Goal: Check status: Check status

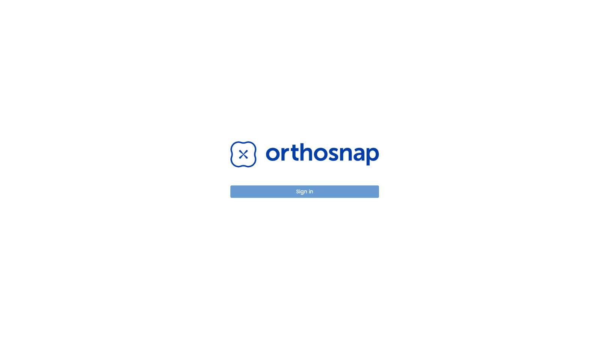
click at [292, 189] on button "Sign in" at bounding box center [304, 191] width 149 height 12
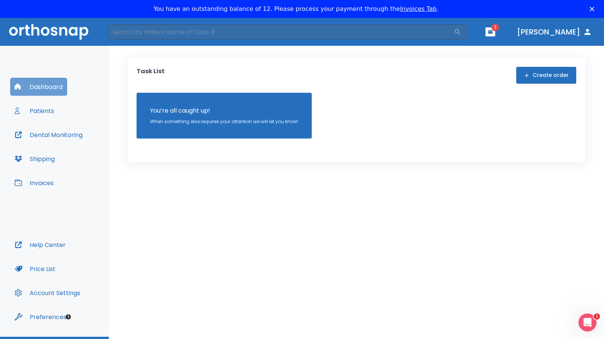
click at [39, 91] on button "Dashboard" at bounding box center [38, 87] width 57 height 18
click at [48, 98] on div "Dashboard Patients Dental Monitoring Shipping Invoices" at bounding box center [54, 157] width 89 height 158
click at [42, 114] on button "Patients" at bounding box center [34, 111] width 48 height 18
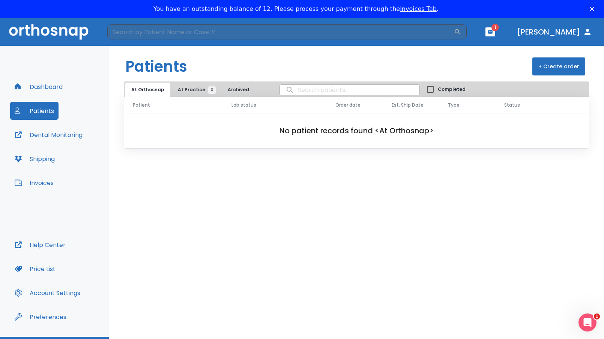
click at [181, 89] on span "At Practice 3" at bounding box center [195, 89] width 34 height 7
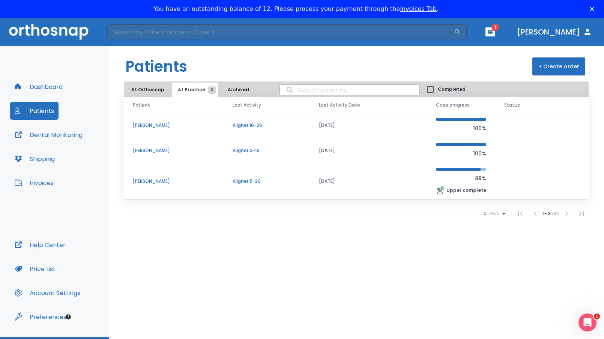
click at [147, 180] on p "[PERSON_NAME]" at bounding box center [174, 181] width 82 height 7
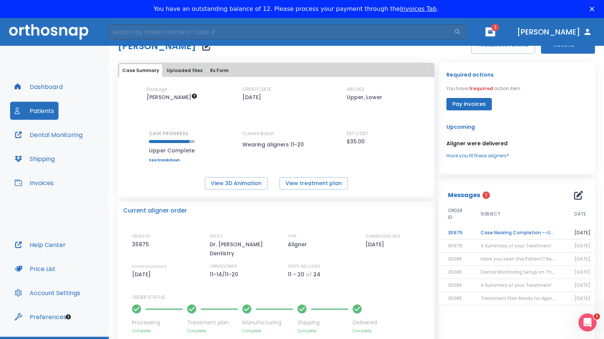
scroll to position [38, 0]
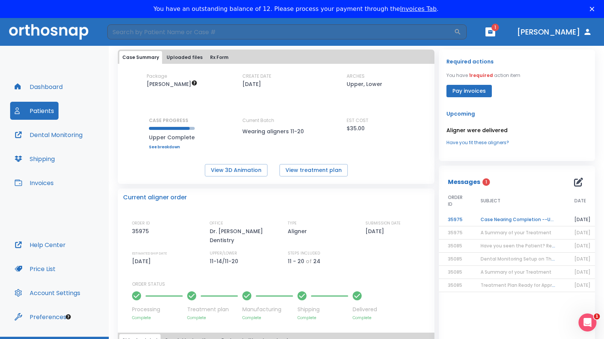
click at [50, 136] on button "Dental Monitoring" at bounding box center [48, 135] width 77 height 18
